Goal: Information Seeking & Learning: Learn about a topic

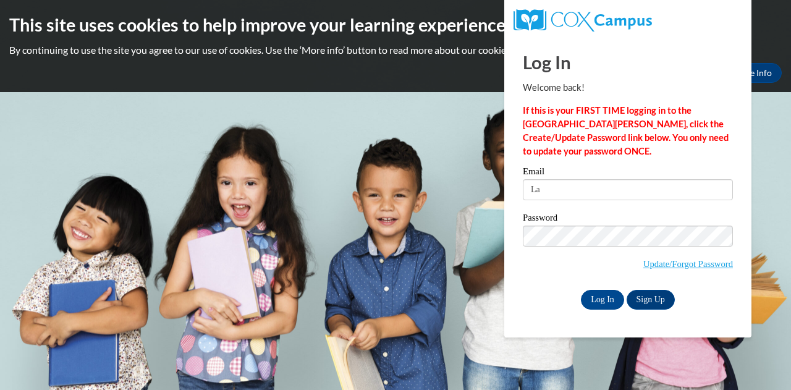
type input "[PERSON_NAME][EMAIL_ADDRESS][PERSON_NAME][DOMAIN_NAME]"
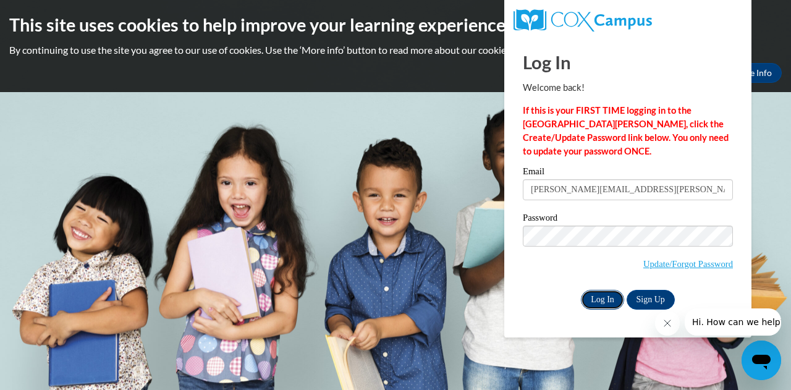
click at [587, 297] on input "Log In" at bounding box center [602, 300] width 43 height 20
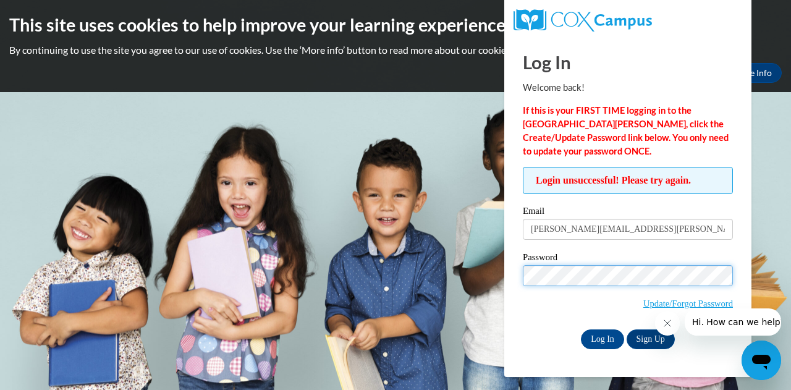
click at [581, 329] on input "Log In" at bounding box center [602, 339] width 43 height 20
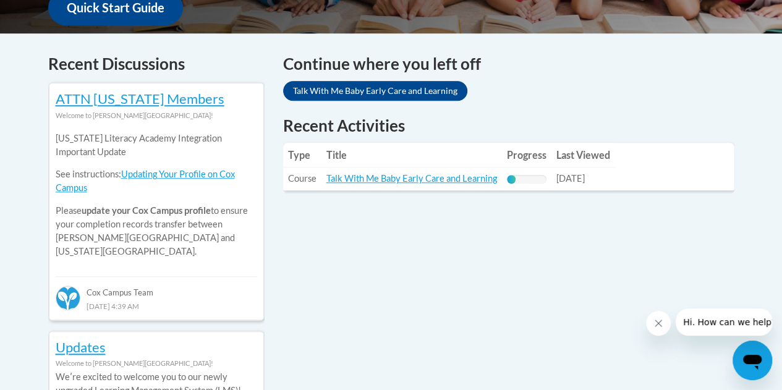
scroll to position [494, 0]
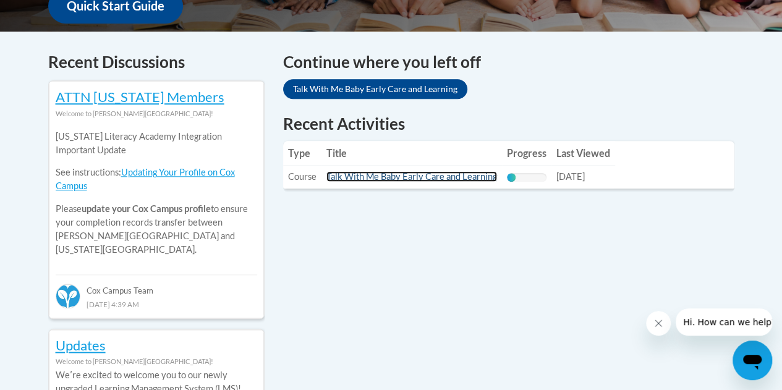
click at [428, 179] on link "Talk With Me Baby Early Care and Learning" at bounding box center [411, 176] width 171 height 11
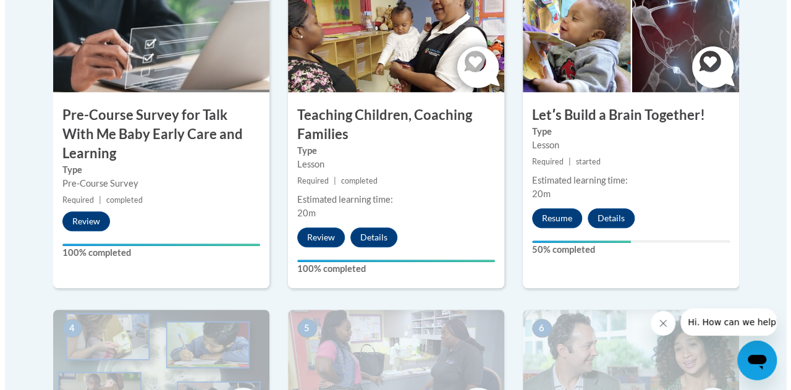
scroll to position [494, 0]
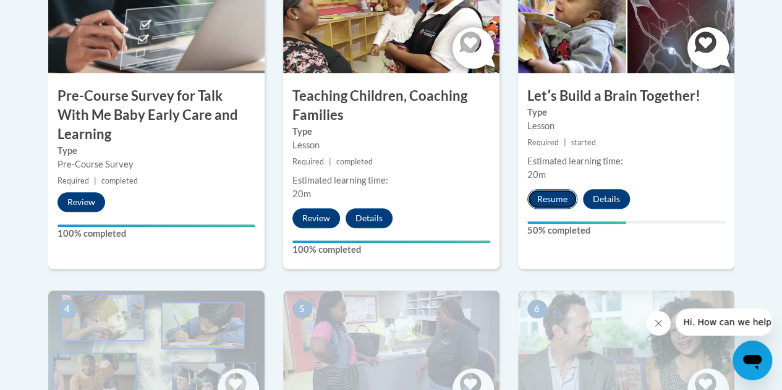
click at [562, 197] on button "Resume" at bounding box center [552, 199] width 50 height 20
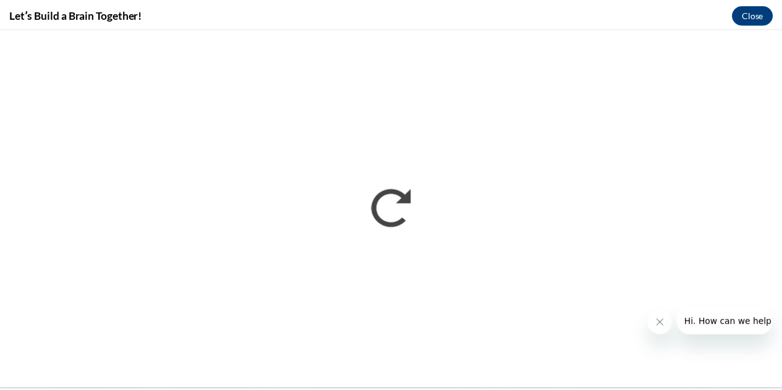
scroll to position [0, 0]
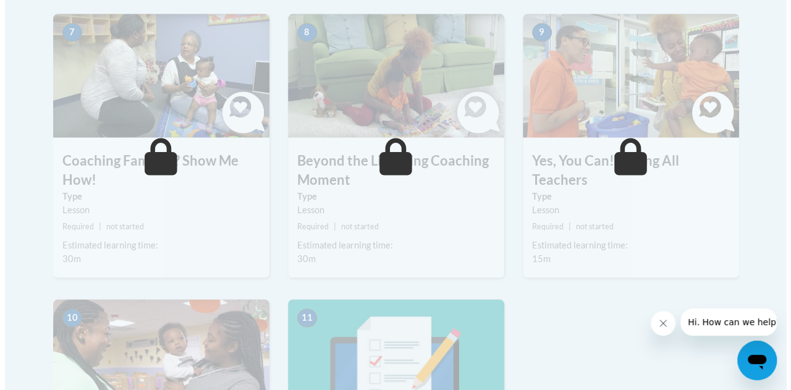
scroll to position [804, 0]
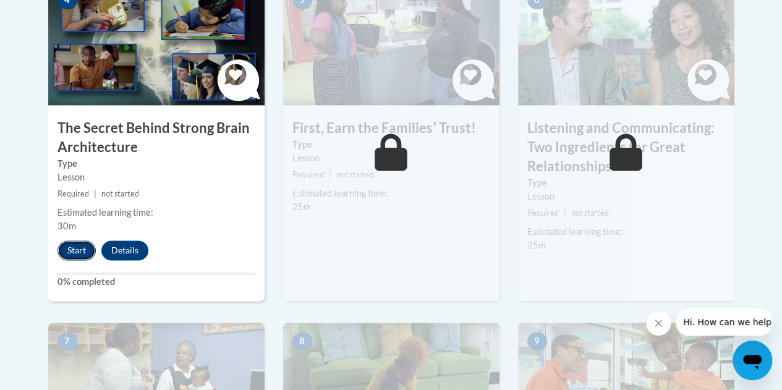
click at [68, 250] on button "Start" at bounding box center [76, 250] width 38 height 20
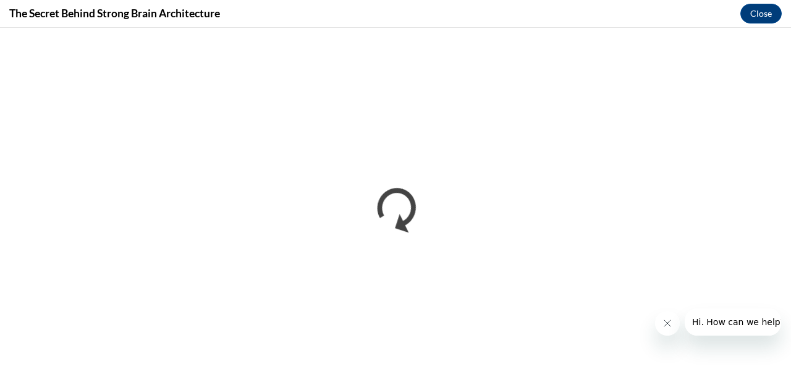
scroll to position [0, 0]
